Goal: Information Seeking & Learning: Learn about a topic

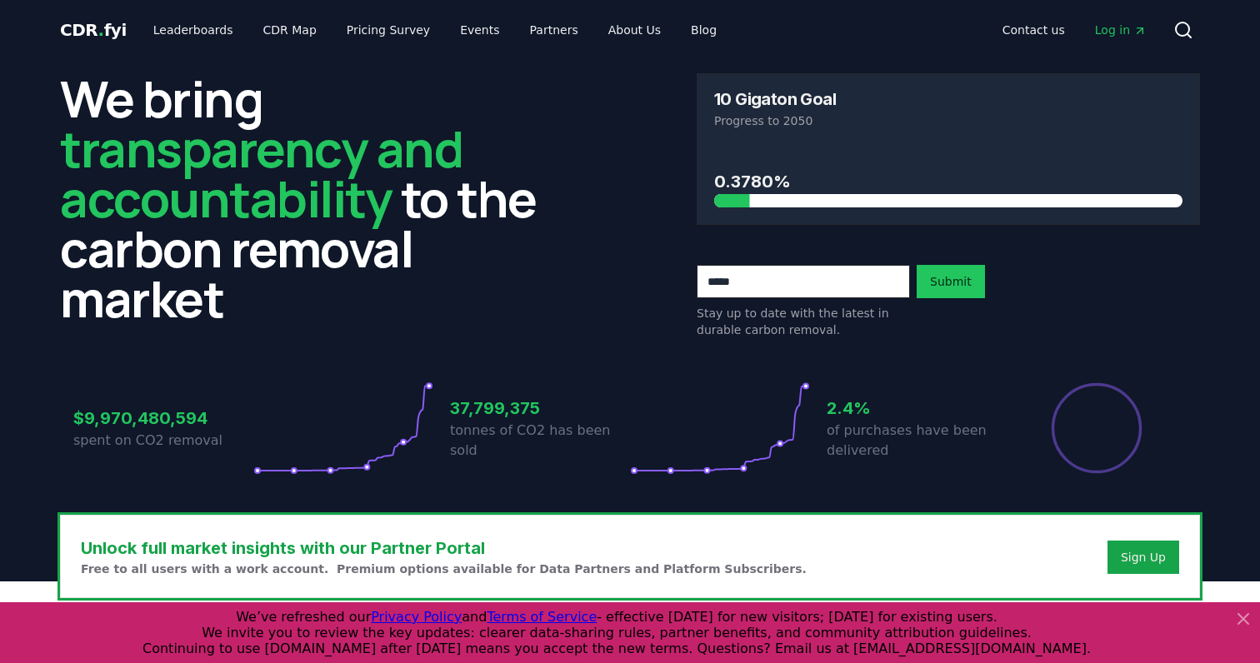
click at [753, 287] on input "email" at bounding box center [803, 281] width 213 height 33
click at [752, 294] on input "email" at bounding box center [803, 281] width 213 height 33
click at [622, 375] on div "$9,970,480,594 spent on CO2 removal 37,799,375 tonnes of CO2 has been sold 2.4%…" at bounding box center [630, 418] width 1140 height 140
click at [771, 287] on input "email" at bounding box center [803, 281] width 213 height 33
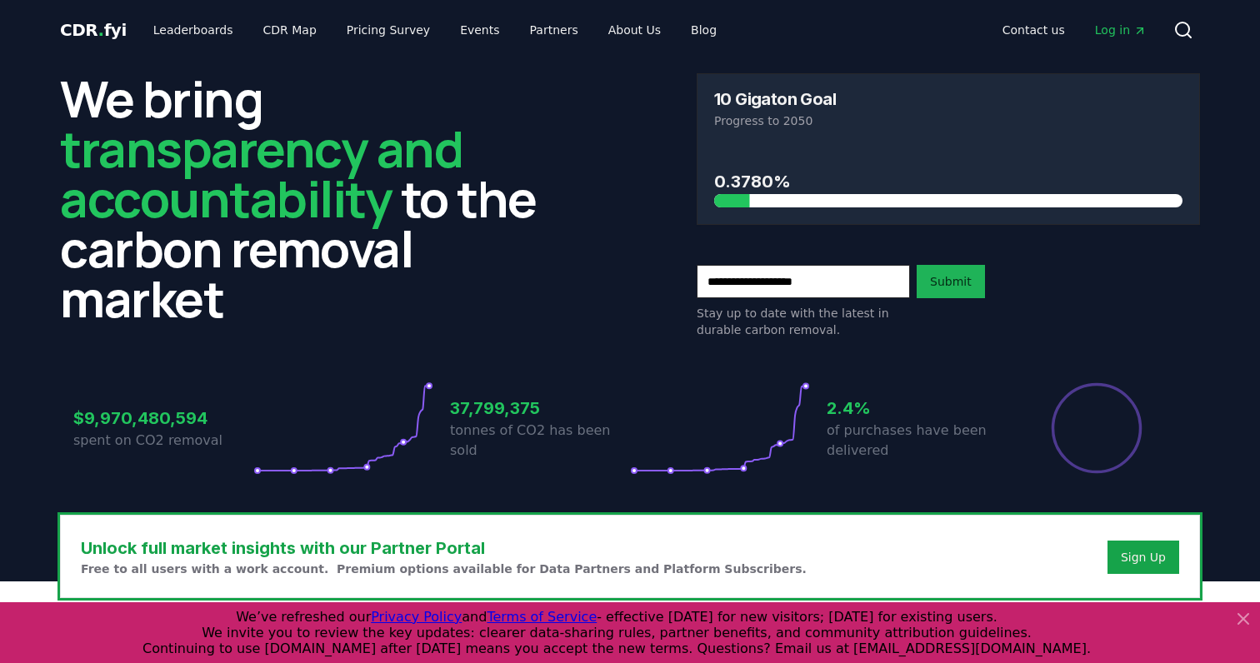
type input "**********"
click at [940, 282] on button "Submit" at bounding box center [951, 281] width 68 height 33
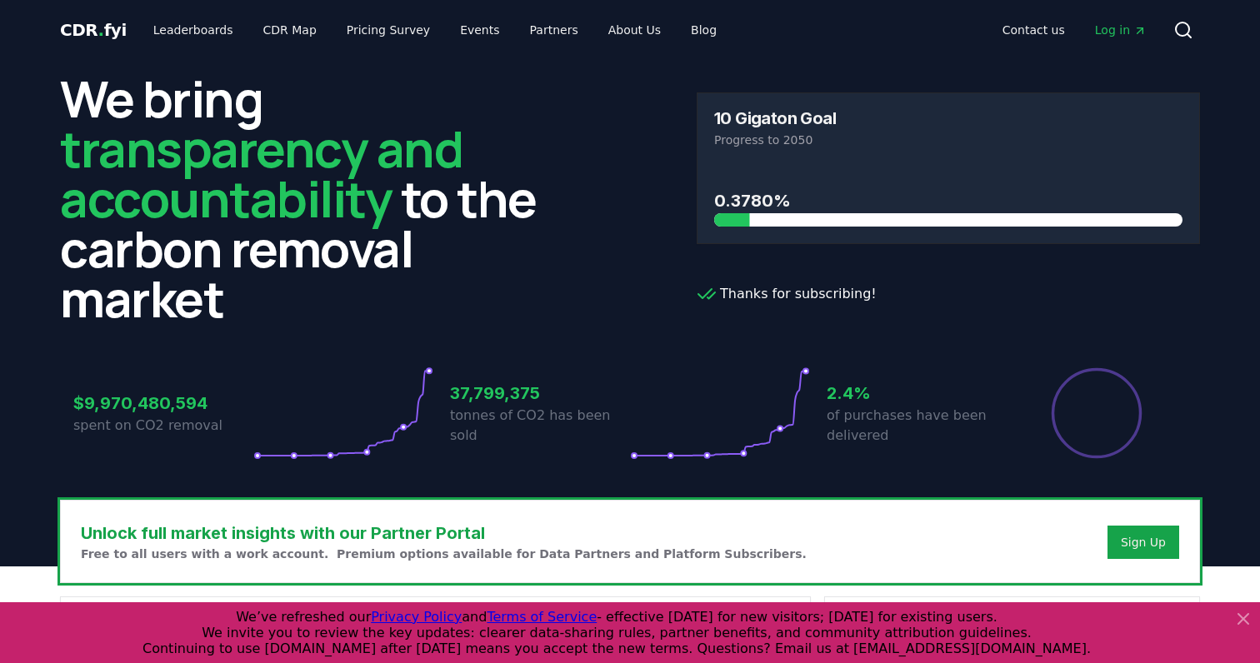
click at [852, 391] on h3 "2.4%" at bounding box center [917, 393] width 180 height 25
click at [854, 403] on h3 "2.4%" at bounding box center [917, 393] width 180 height 25
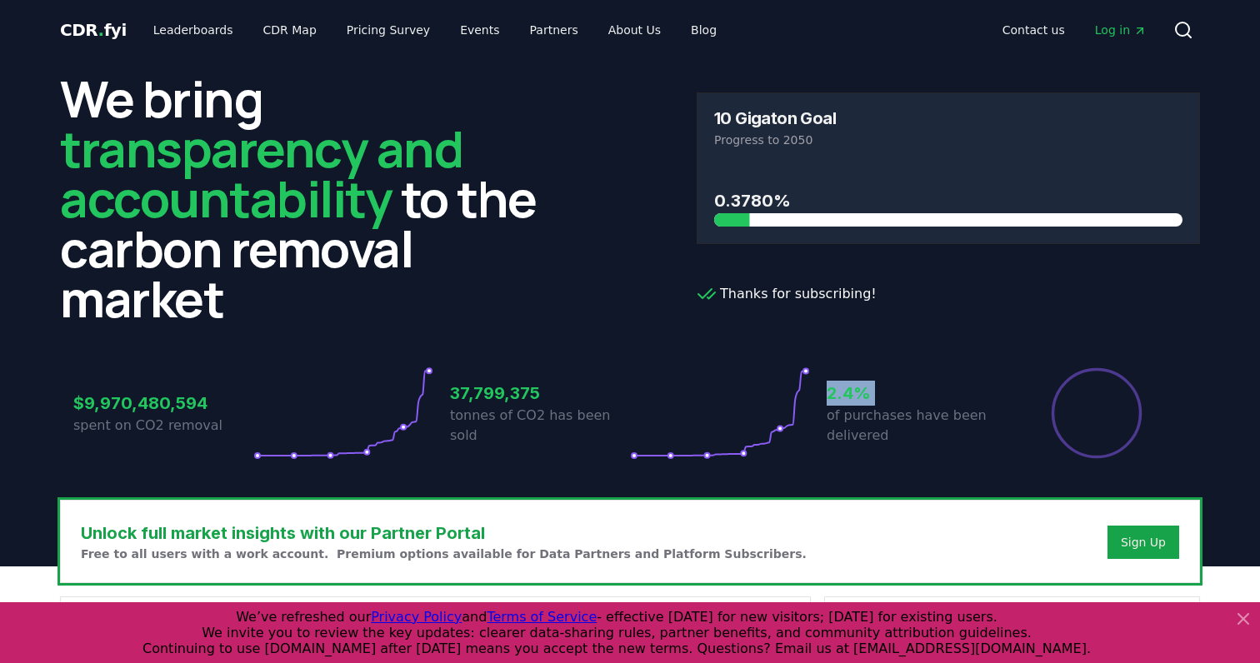
click at [854, 403] on h3 "2.4%" at bounding box center [917, 393] width 180 height 25
click at [855, 414] on p "of purchases have been delivered" at bounding box center [917, 426] width 180 height 40
click at [464, 437] on div "37,799,375 tonnes of CO2 has been sold" at bounding box center [540, 413] width 180 height 93
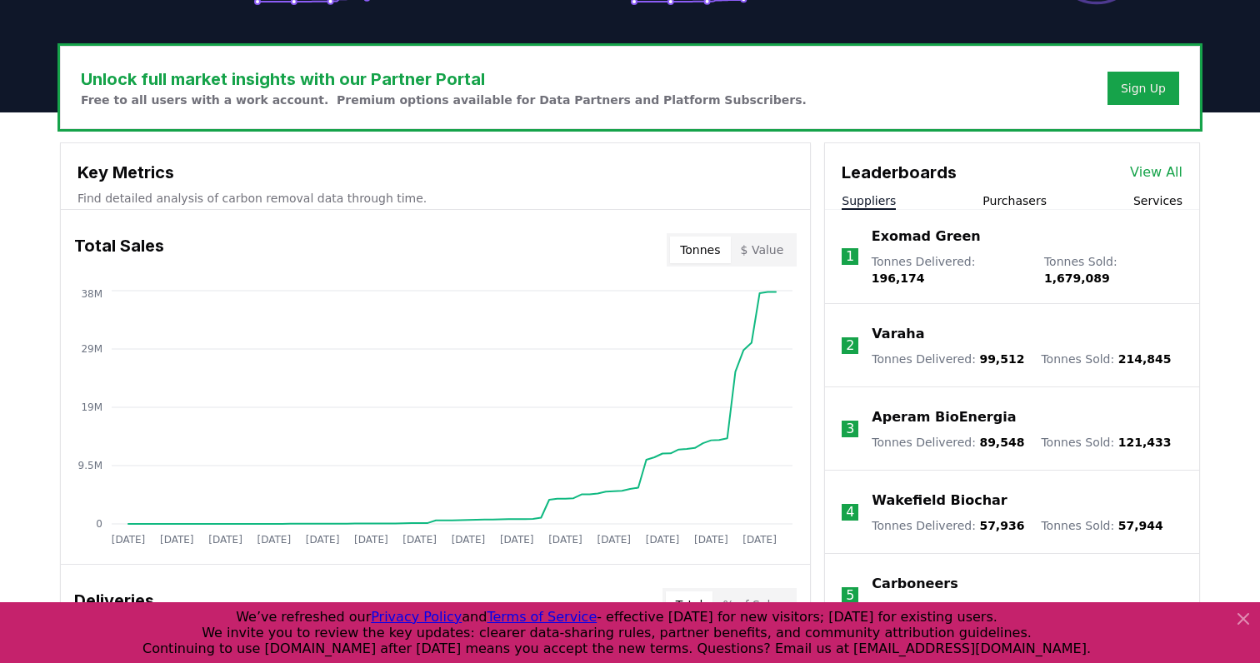
scroll to position [457, 0]
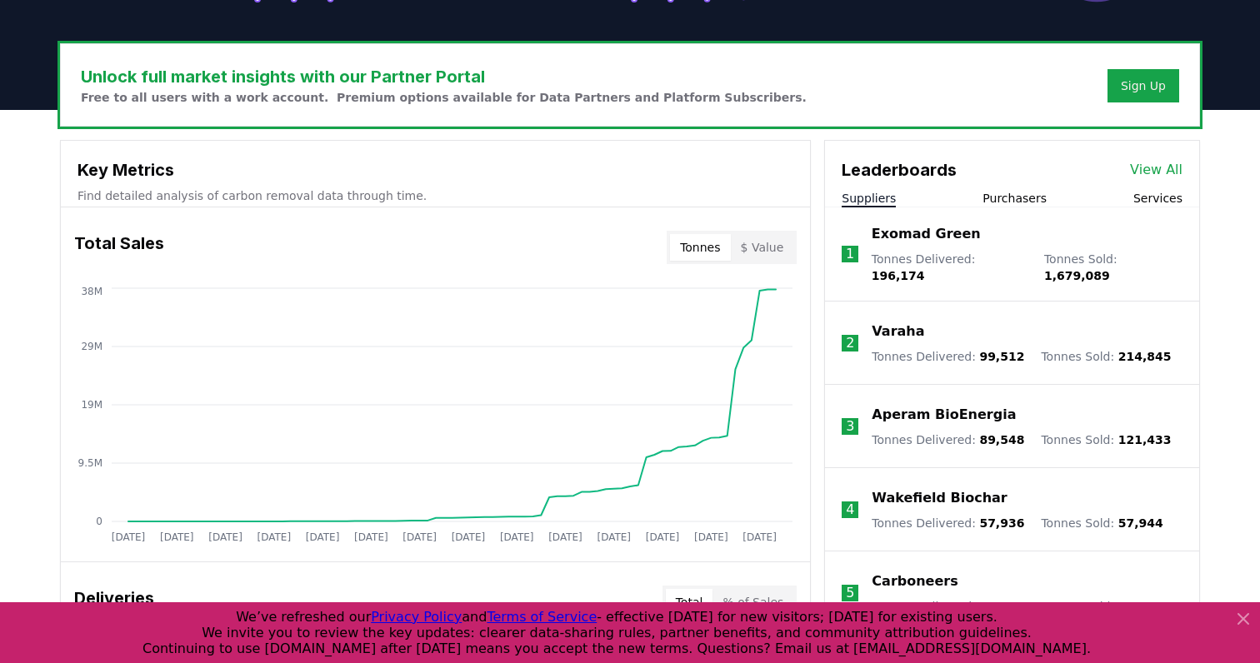
click at [920, 237] on p "Exomad Green" at bounding box center [926, 234] width 109 height 20
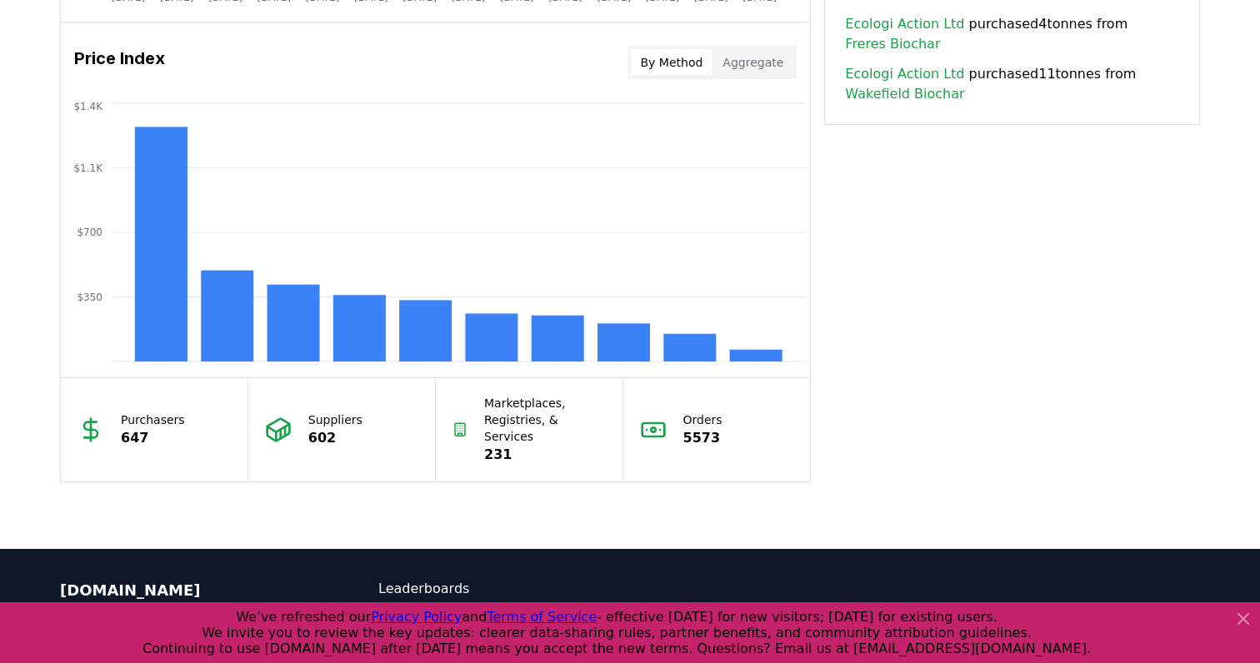
scroll to position [1367, 0]
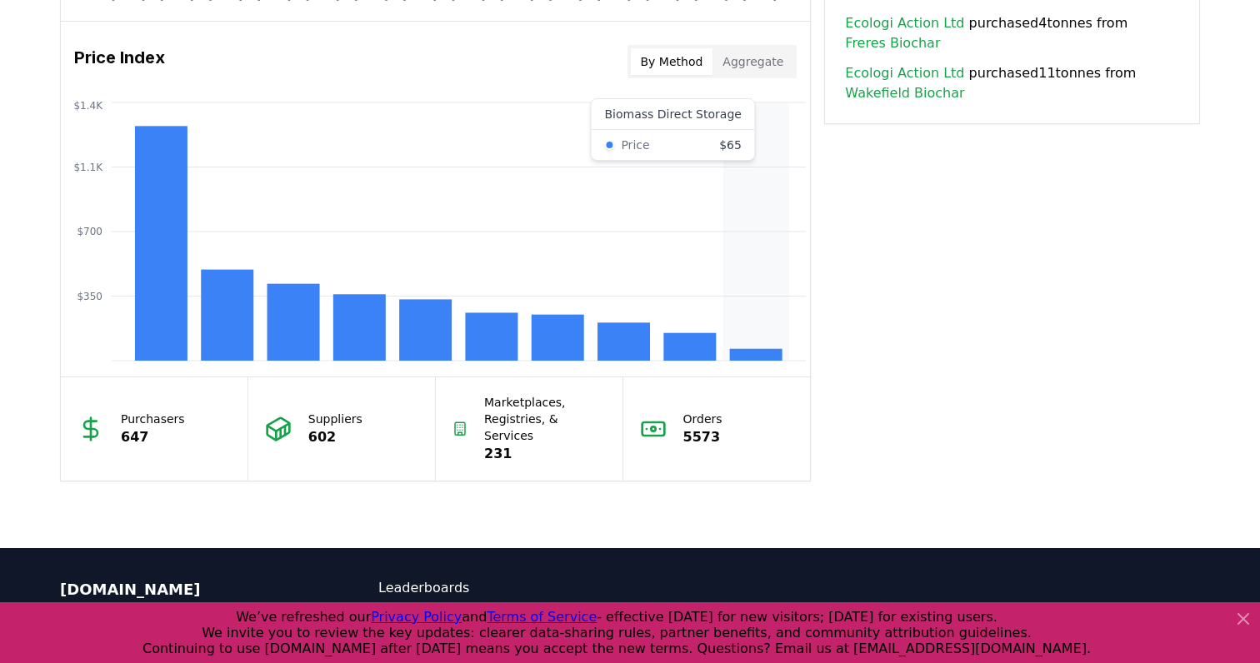
click at [734, 306] on icon "$350 $700 $1.1K $1.4K" at bounding box center [435, 231] width 749 height 267
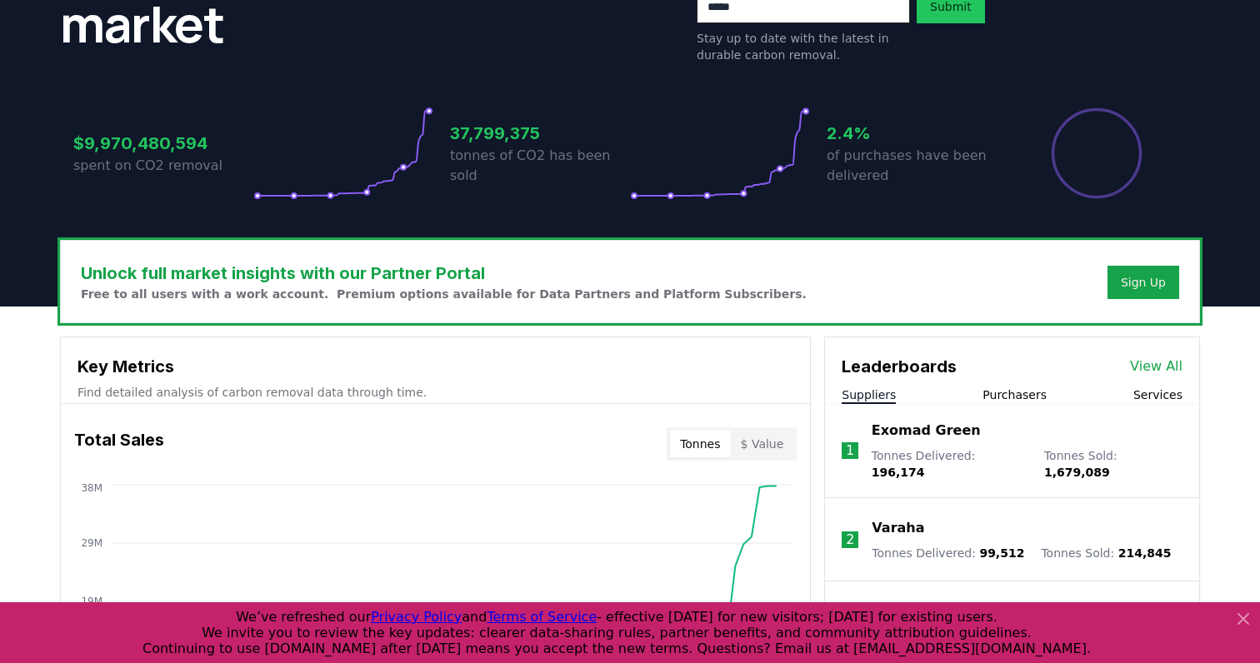
scroll to position [411, 0]
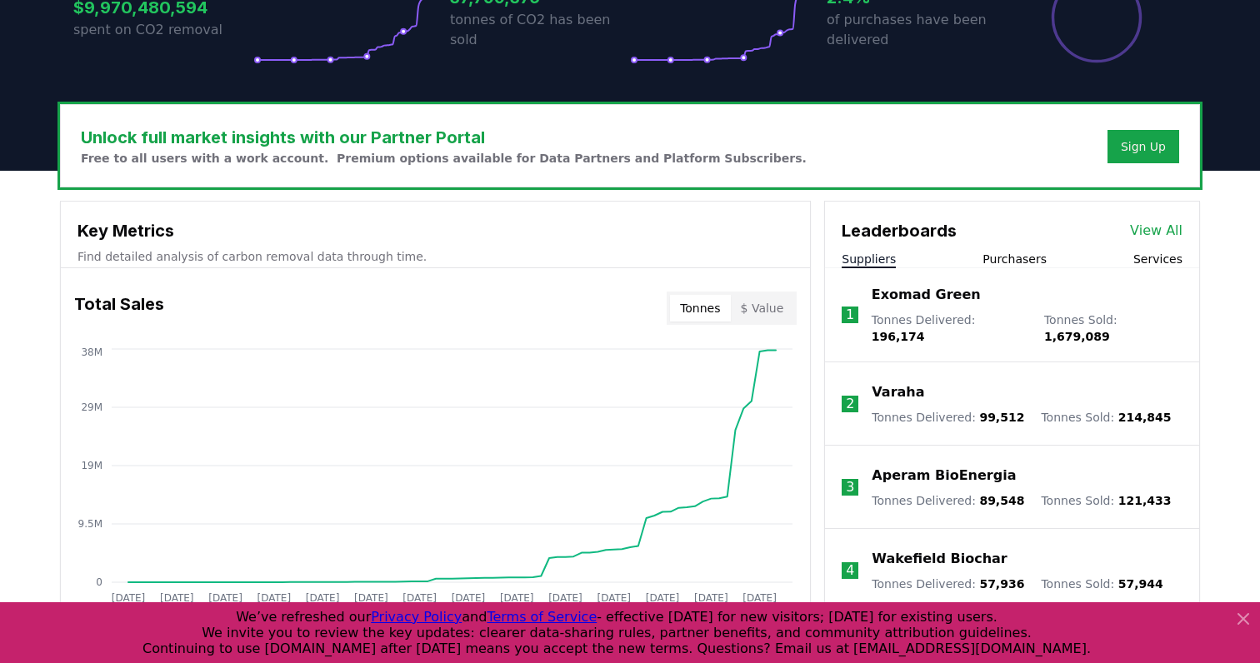
click at [1017, 256] on button "Purchasers" at bounding box center [1014, 259] width 64 height 17
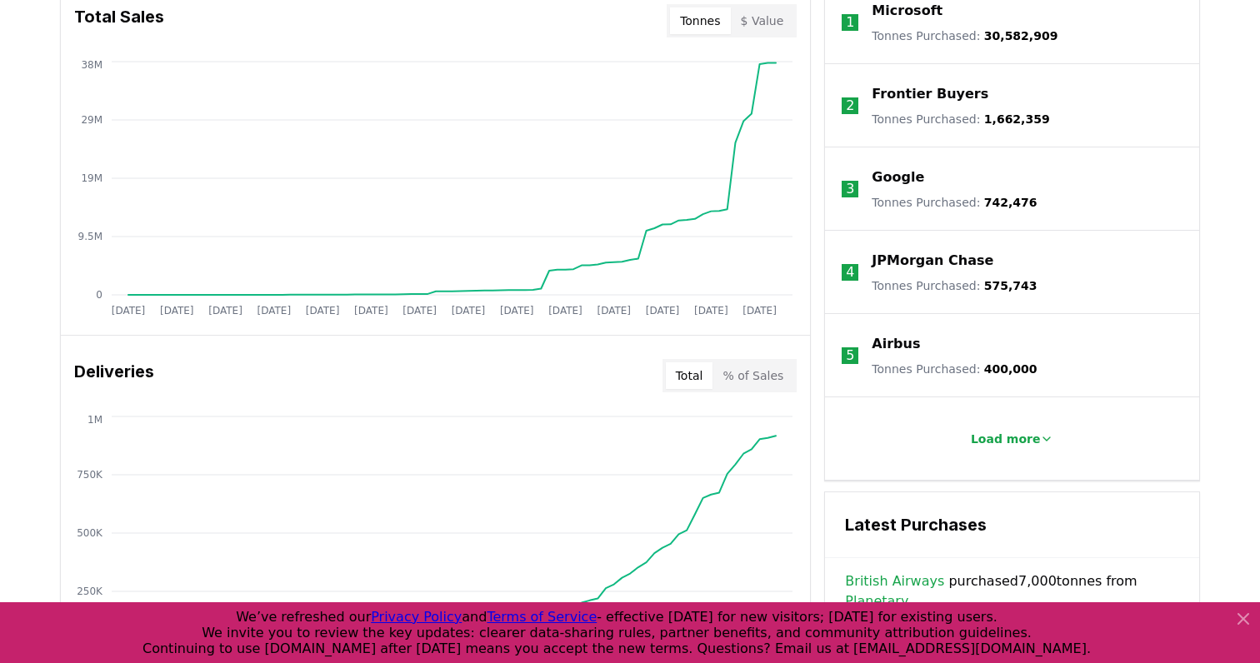
scroll to position [697, 0]
click at [1007, 433] on p "Load more" at bounding box center [1006, 440] width 70 height 17
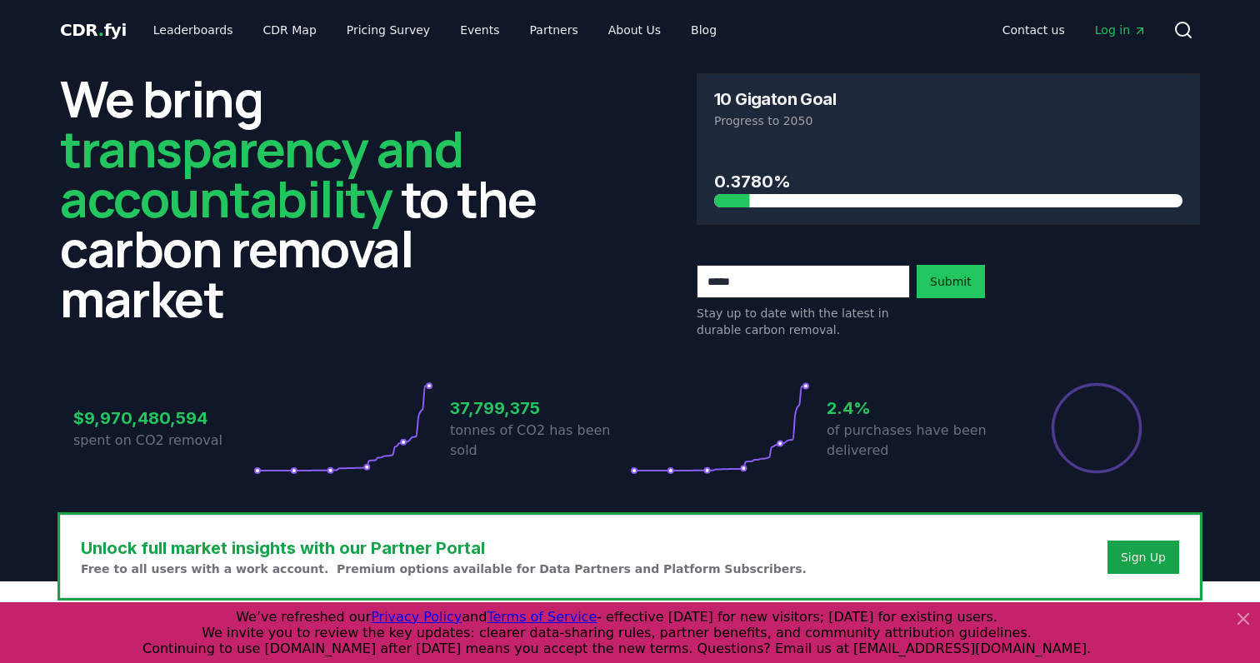
scroll to position [0, 0]
click at [187, 28] on link "Leaderboards" at bounding box center [193, 30] width 107 height 30
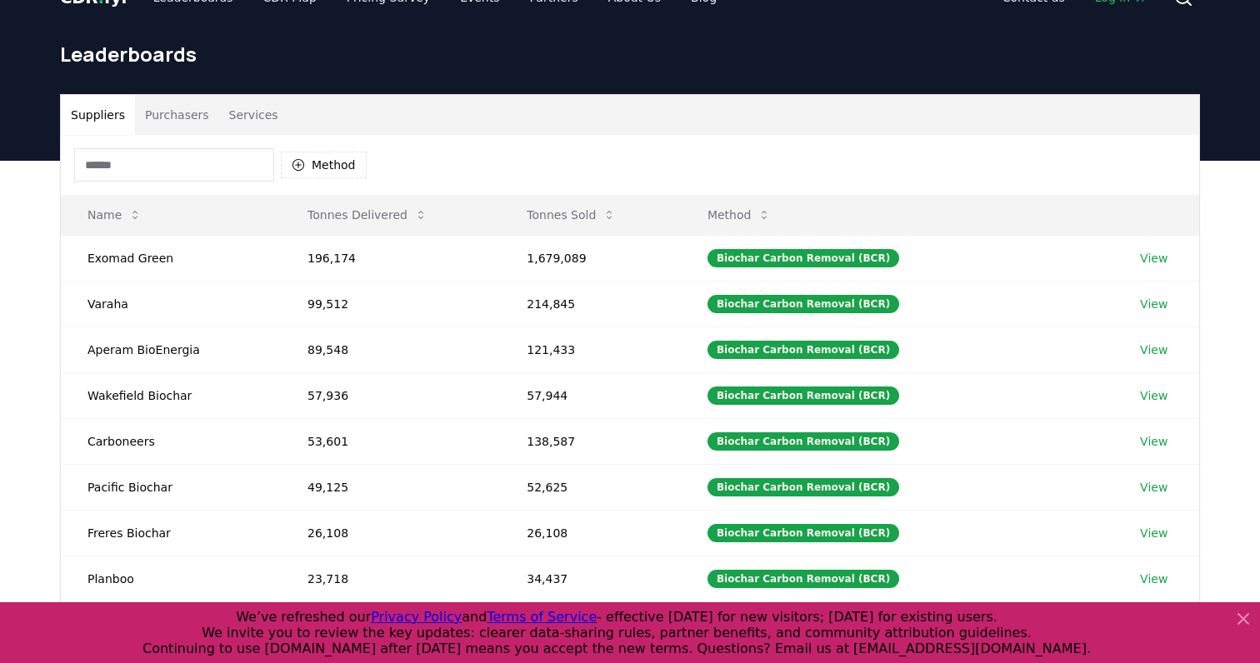
scroll to position [44, 0]
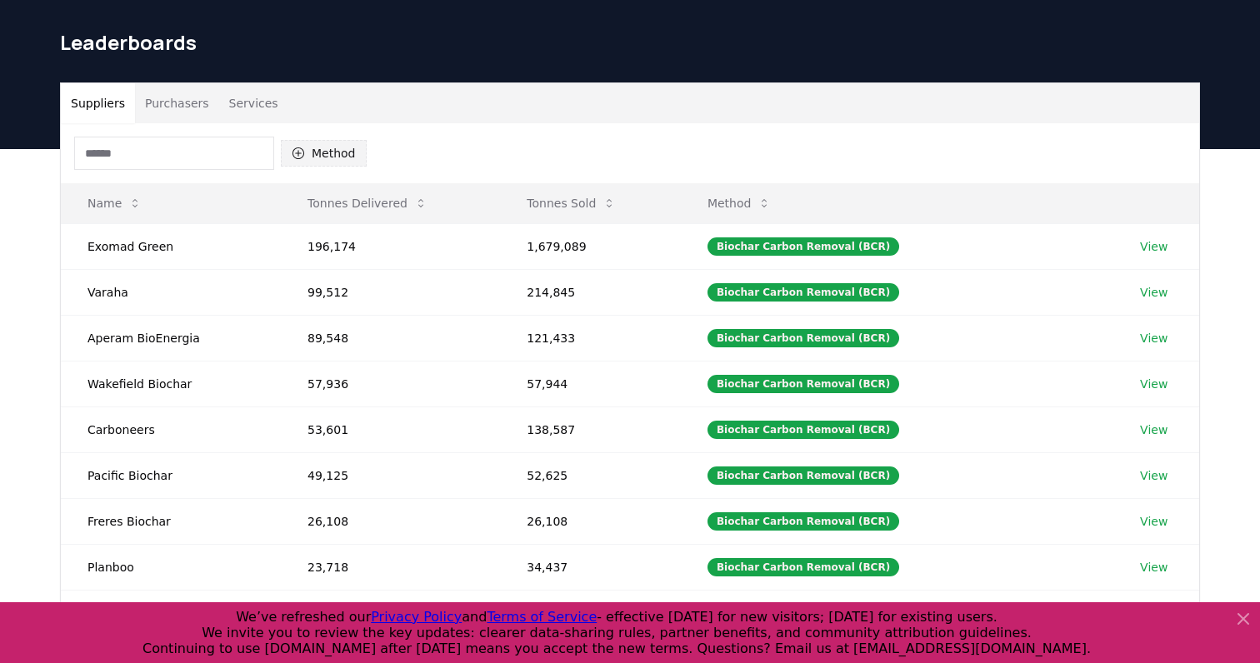
click at [314, 147] on button "Method" at bounding box center [324, 153] width 86 height 27
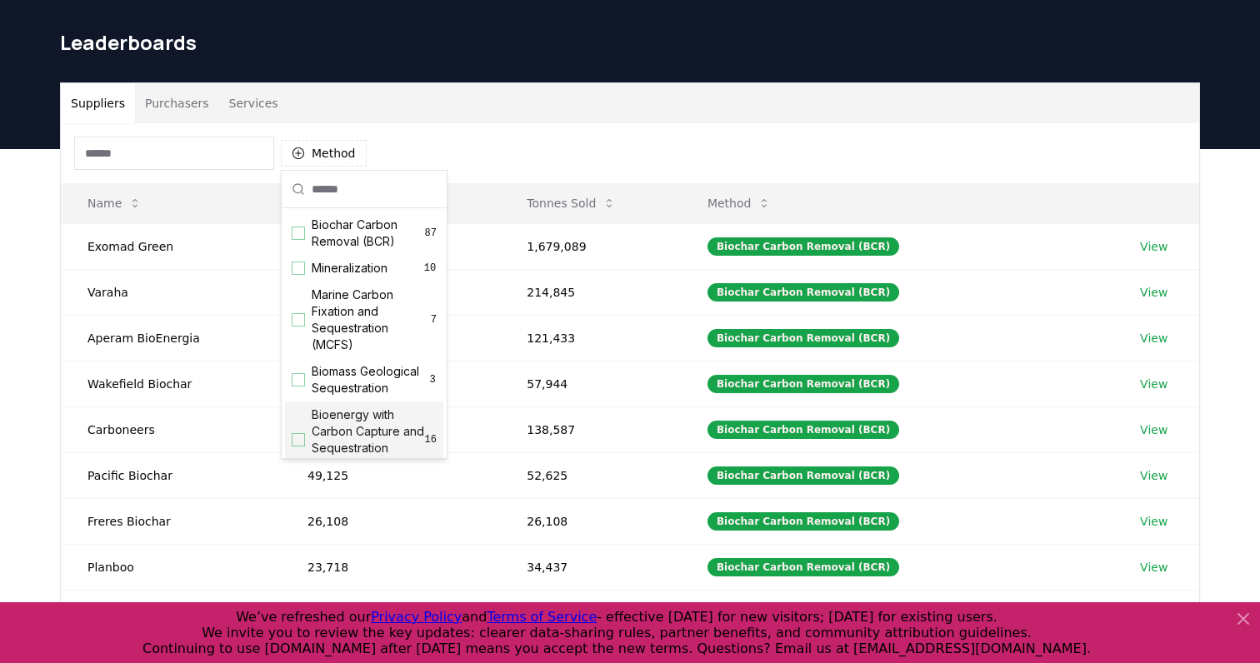
scroll to position [0, 0]
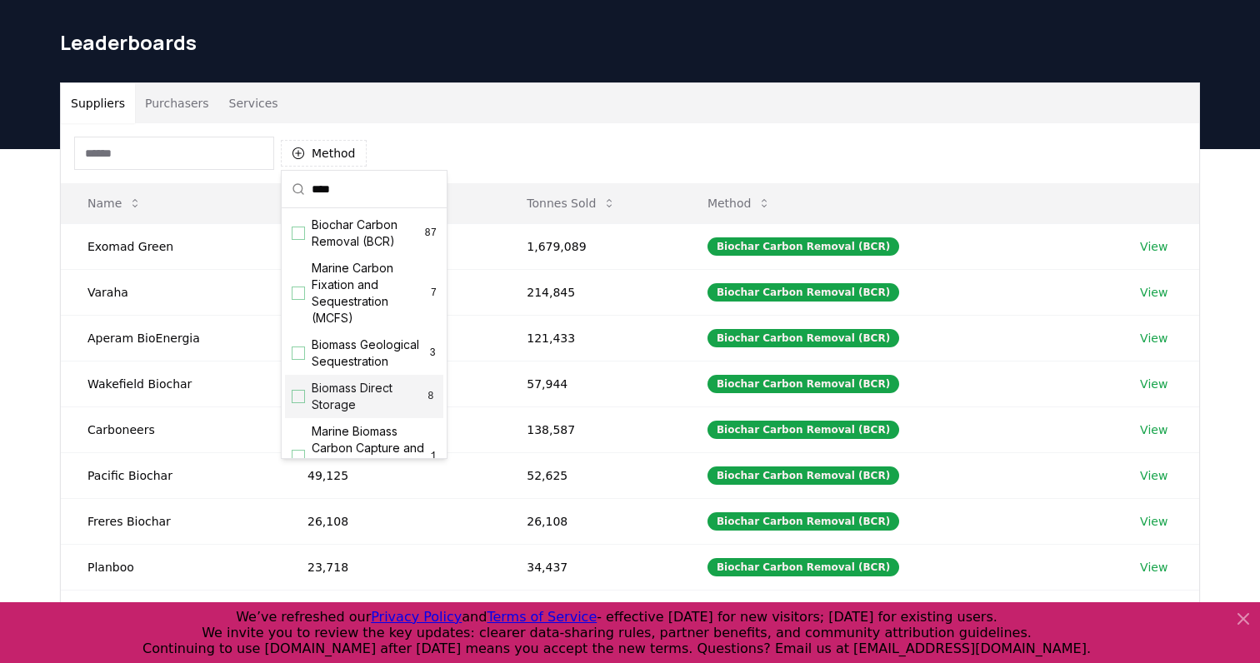
type input "****"
click at [336, 386] on span "Biomass Direct Storage" at bounding box center [368, 396] width 113 height 33
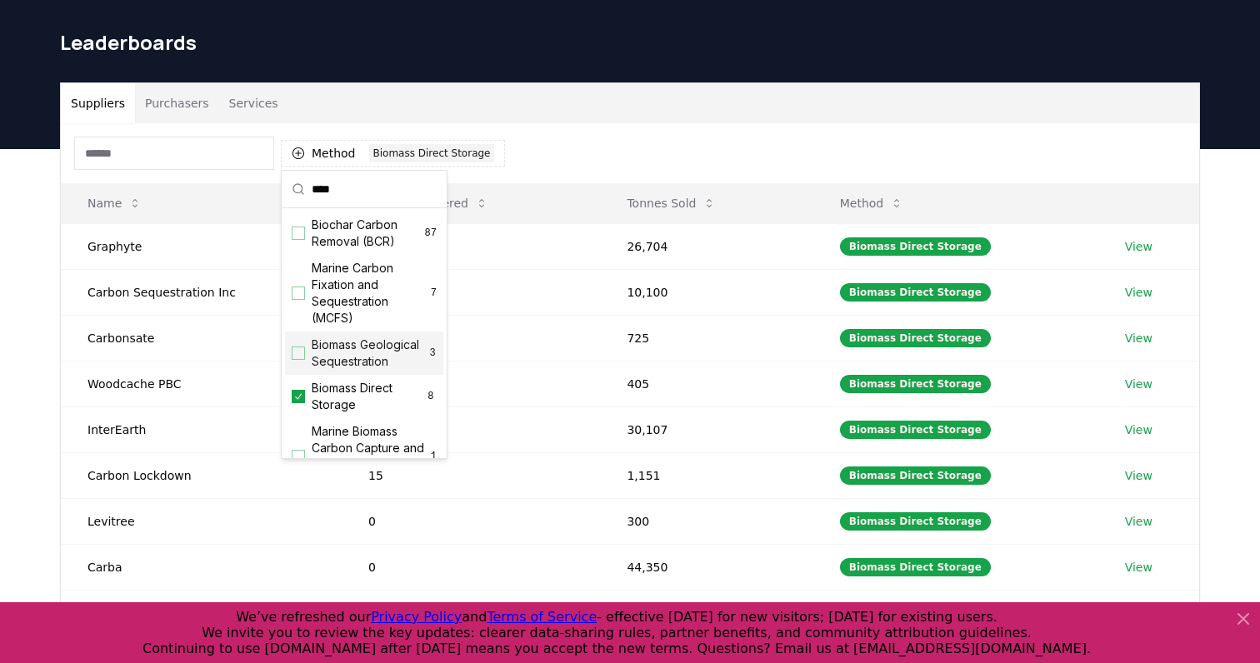
click at [49, 421] on div "Suppliers Purchasers Services Method 1 Biomass Direct Storage Name Tonnes Deliv…" at bounding box center [630, 370] width 1167 height 576
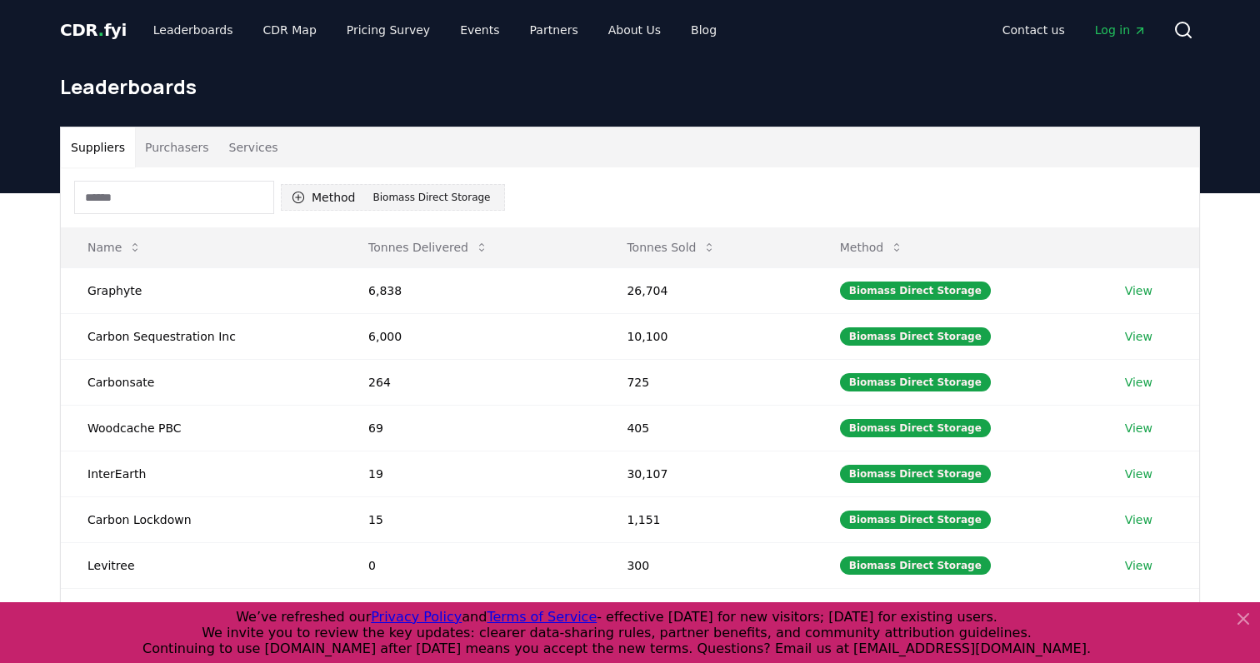
click at [378, 207] on button "Method 1 Biomass Direct Storage" at bounding box center [393, 197] width 224 height 27
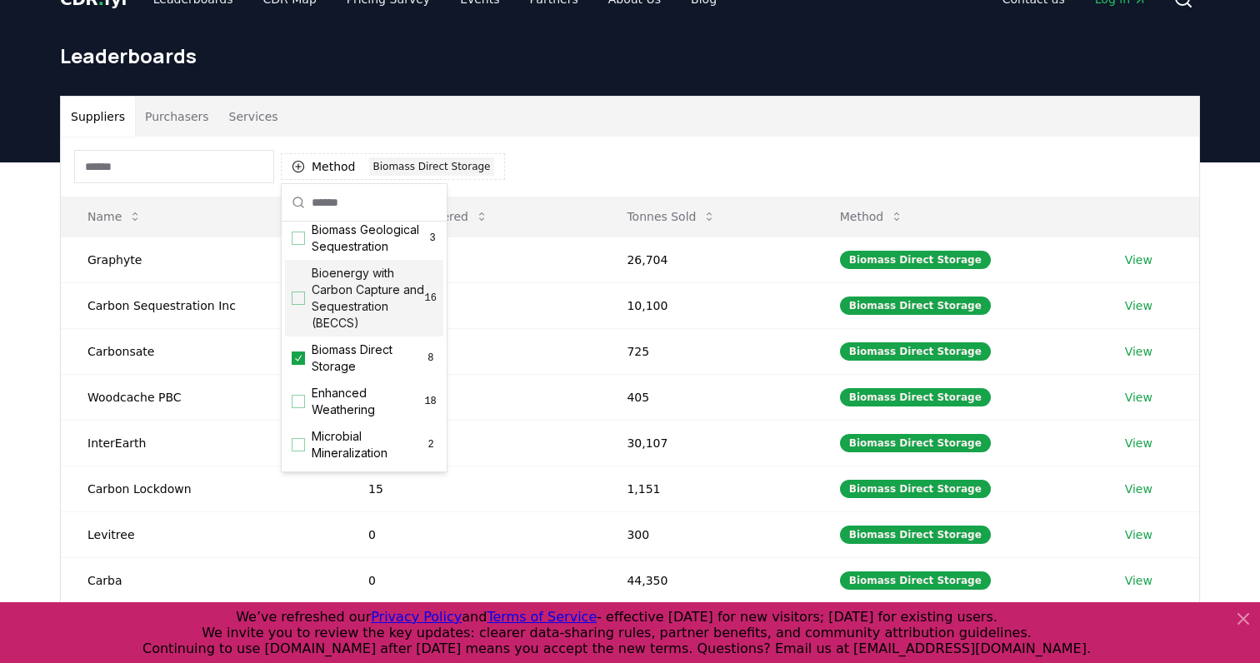
scroll to position [169, 0]
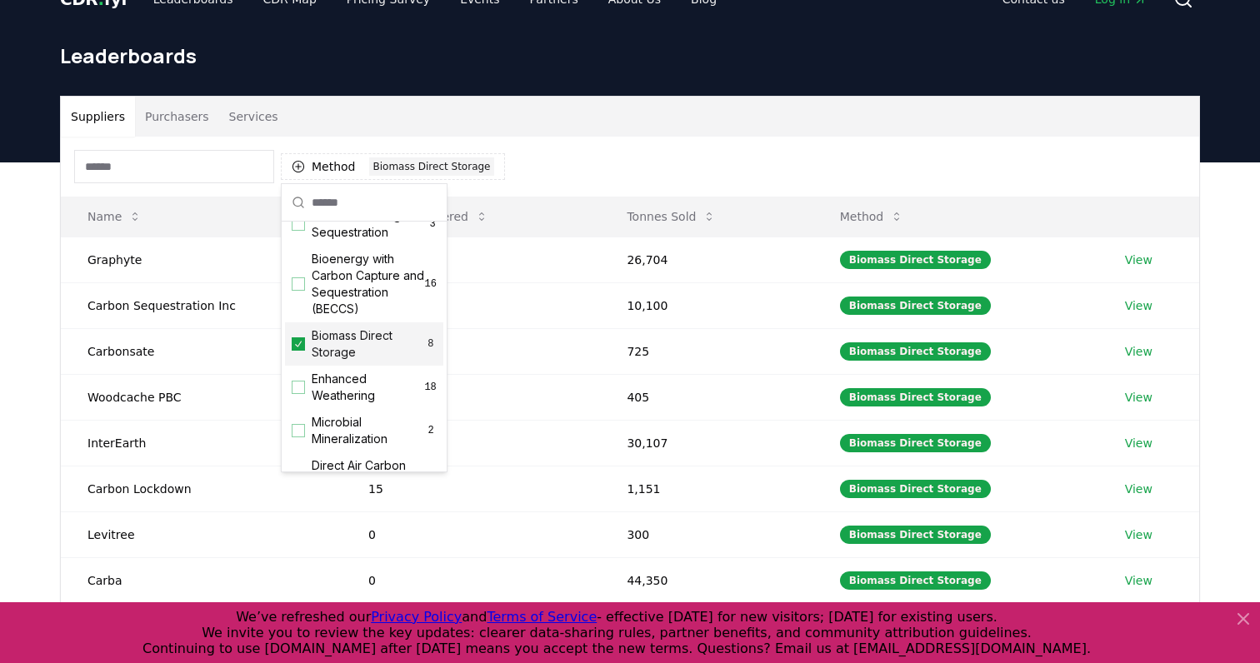
click at [301, 346] on icon "Suggestions" at bounding box center [298, 343] width 12 height 13
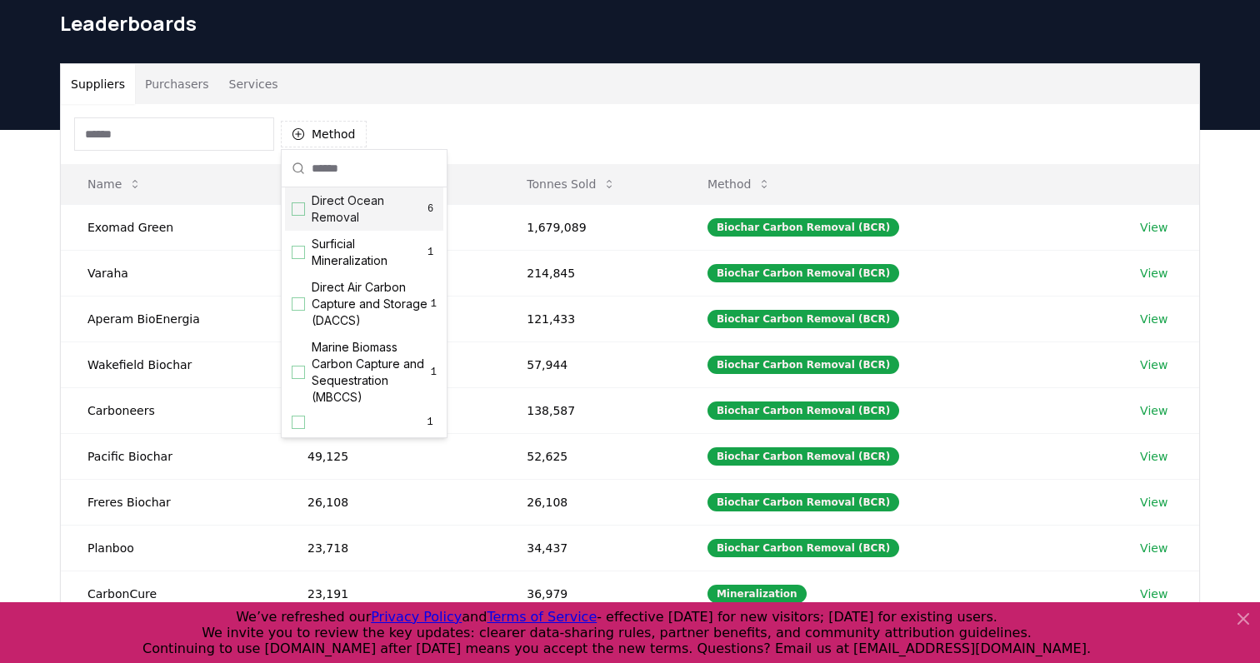
scroll to position [66, 0]
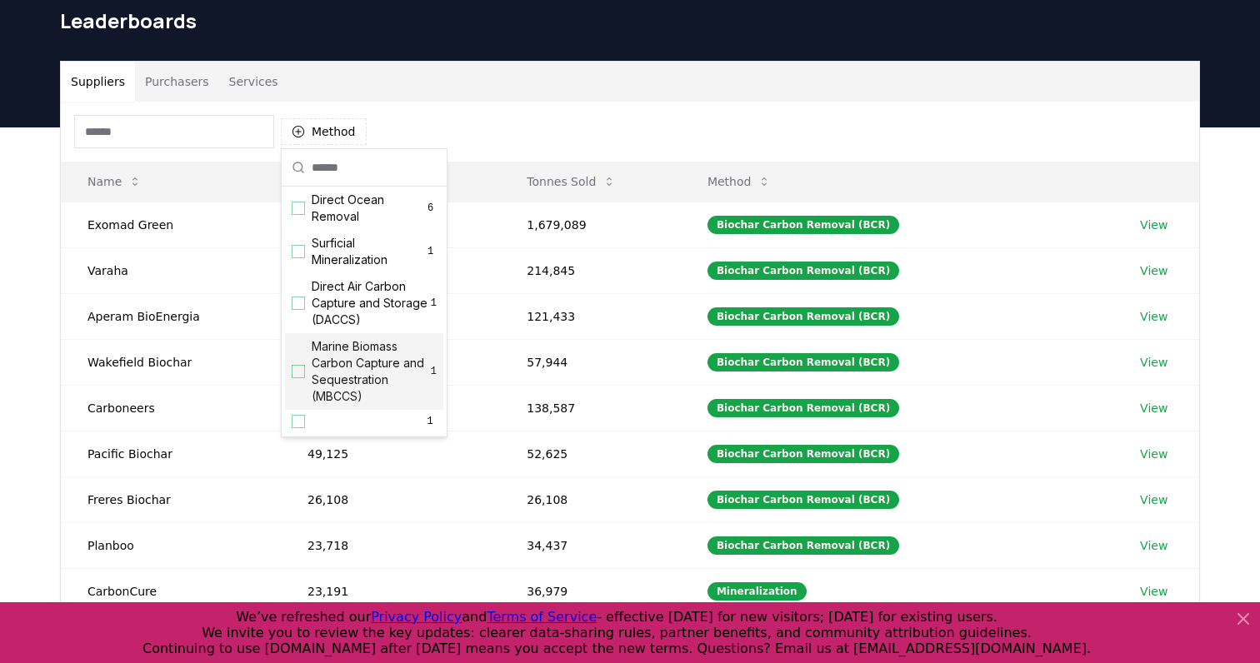
click at [29, 357] on div "Suppliers Purchasers Services Method Name Tonnes Delivered Tonnes Sold Method E…" at bounding box center [630, 460] width 1260 height 667
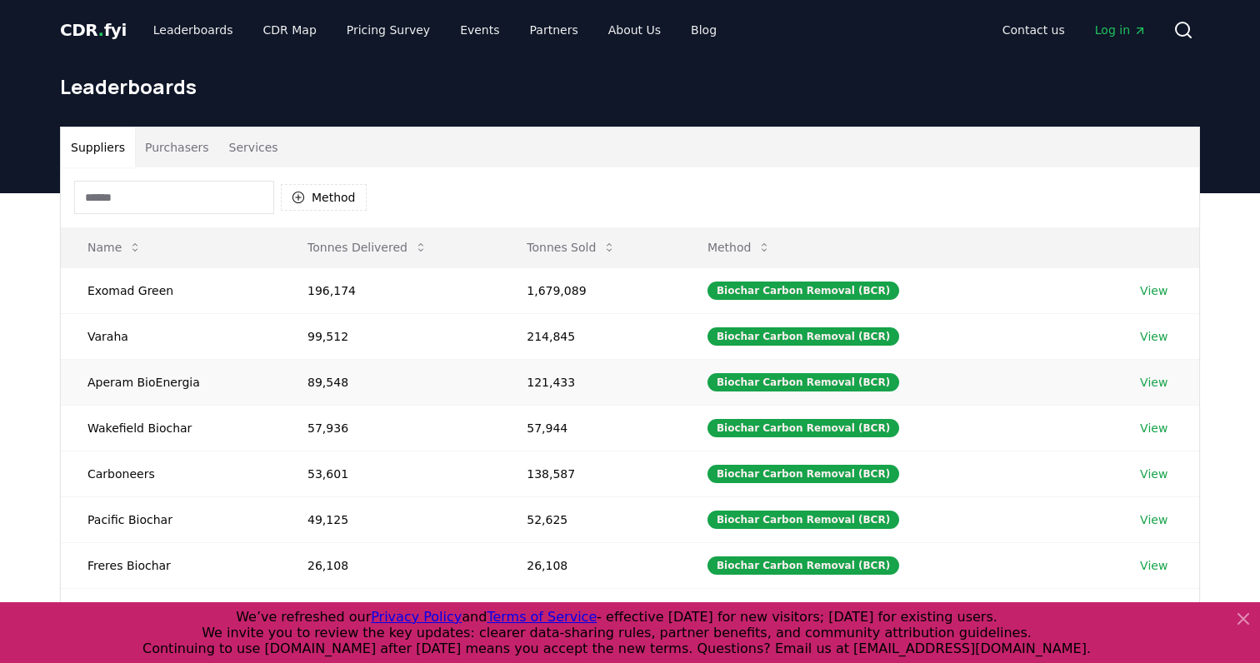
scroll to position [0, 0]
click at [735, 175] on div "Method" at bounding box center [630, 197] width 1138 height 60
